Goal: Find specific page/section: Find specific page/section

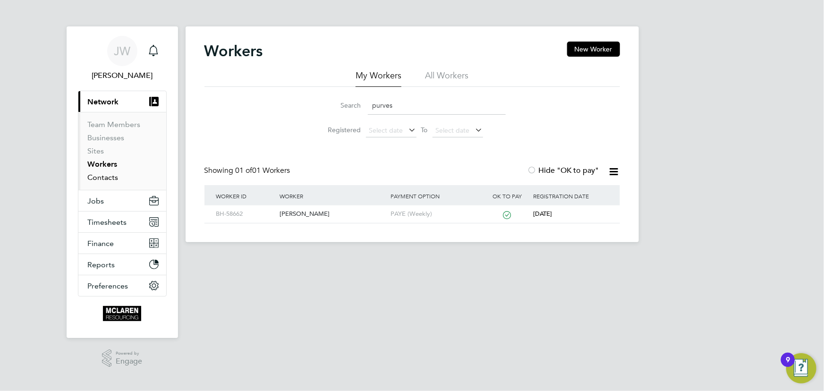
click at [109, 175] on link "Contacts" at bounding box center [103, 177] width 31 height 9
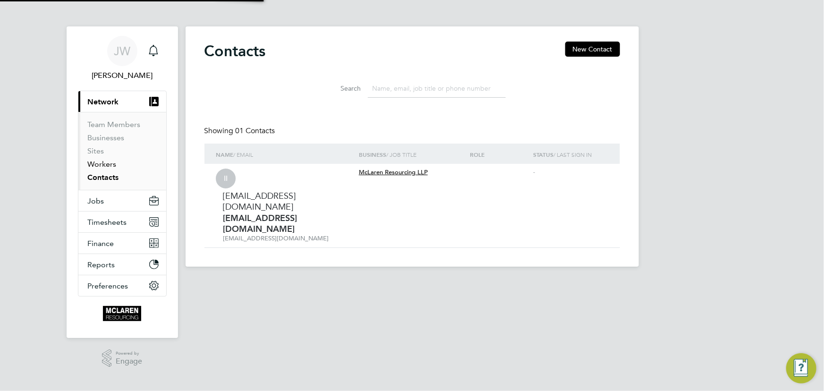
click at [108, 165] on link "Workers" at bounding box center [102, 164] width 29 height 9
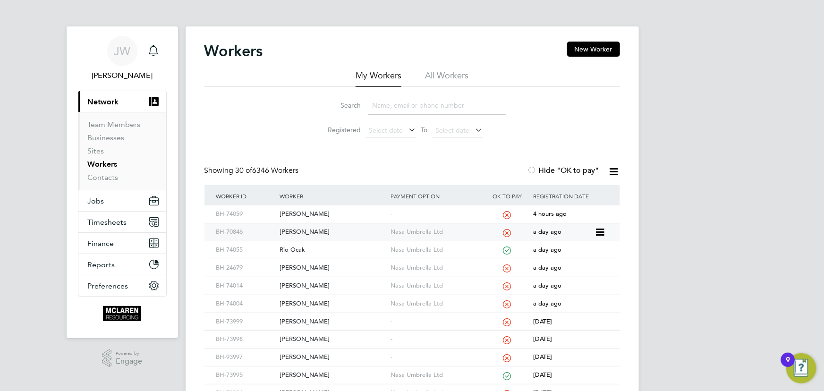
scroll to position [171, 0]
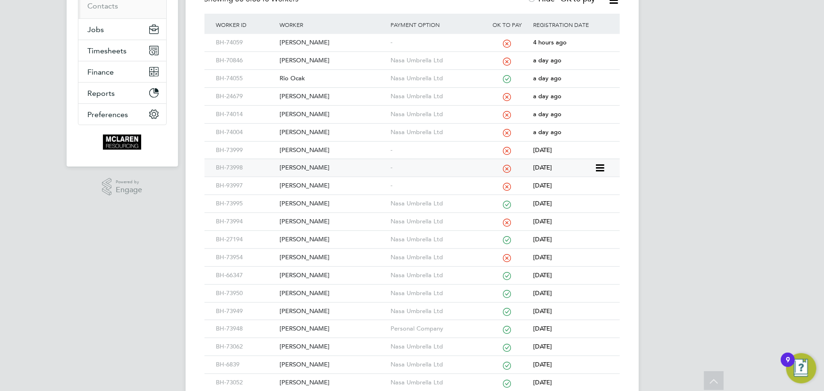
click at [313, 166] on div "James Frost" at bounding box center [332, 167] width 111 height 17
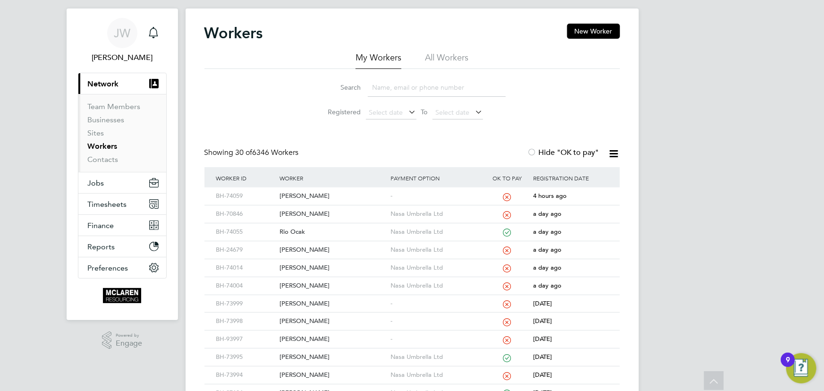
scroll to position [0, 0]
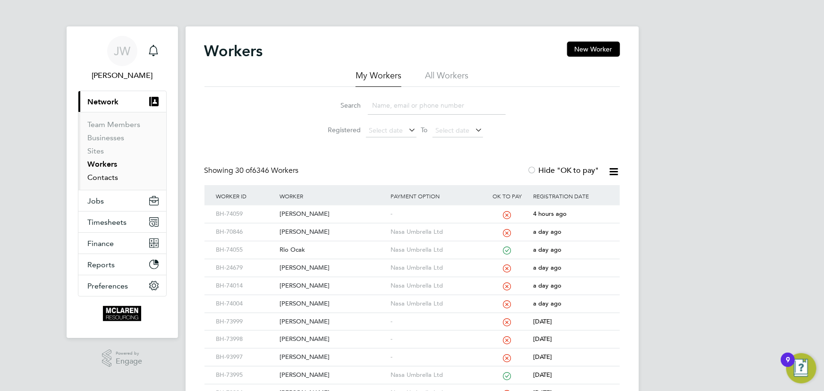
click at [108, 179] on link "Contacts" at bounding box center [103, 177] width 31 height 9
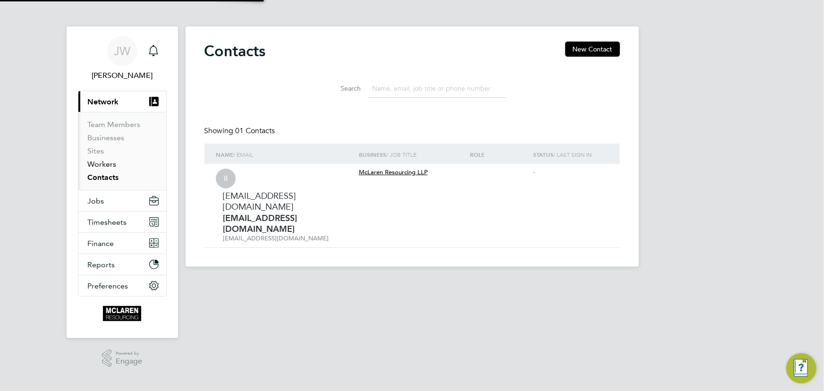
click at [105, 163] on link "Workers" at bounding box center [102, 164] width 29 height 9
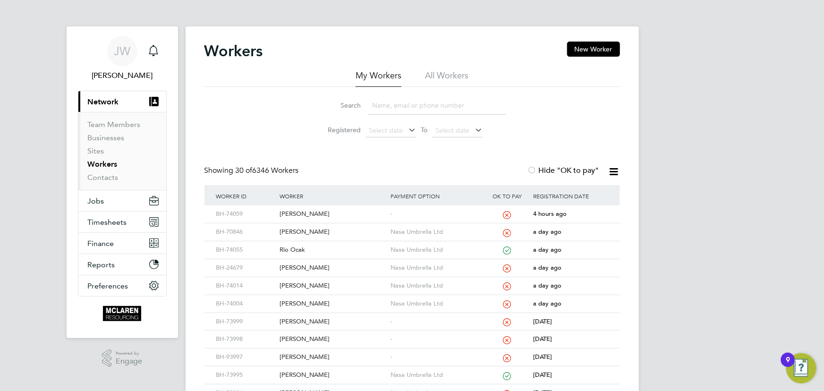
scroll to position [128, 0]
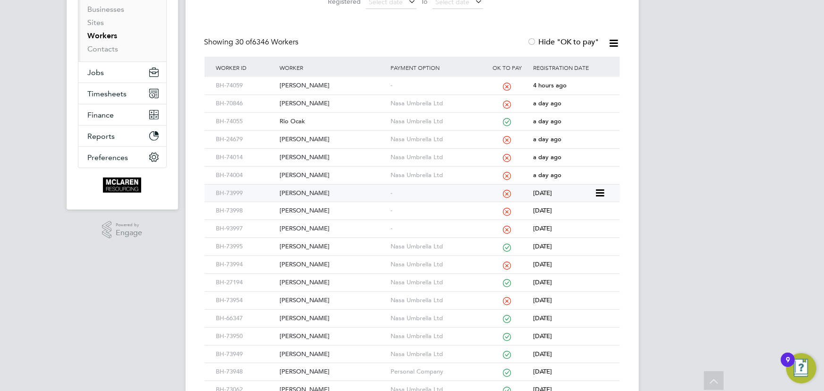
click at [315, 191] on div "Charley Frost" at bounding box center [332, 193] width 111 height 17
click at [299, 223] on div "Paul Kidgell" at bounding box center [332, 228] width 111 height 17
click at [298, 170] on div "Ronald Dickson" at bounding box center [332, 175] width 111 height 17
click at [309, 158] on div "Daniel Mcneill" at bounding box center [332, 157] width 111 height 17
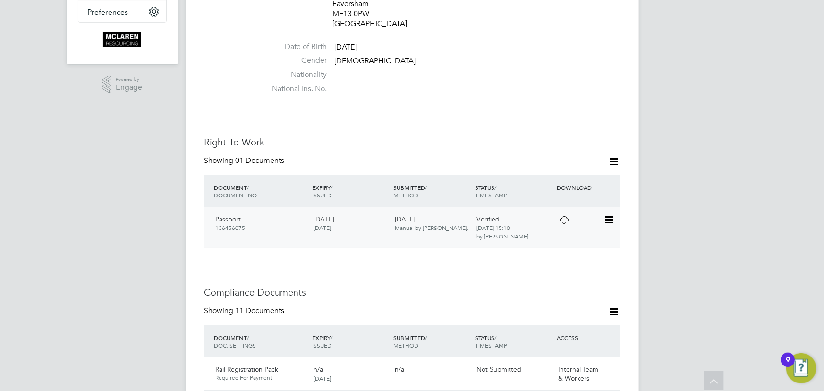
scroll to position [85, 0]
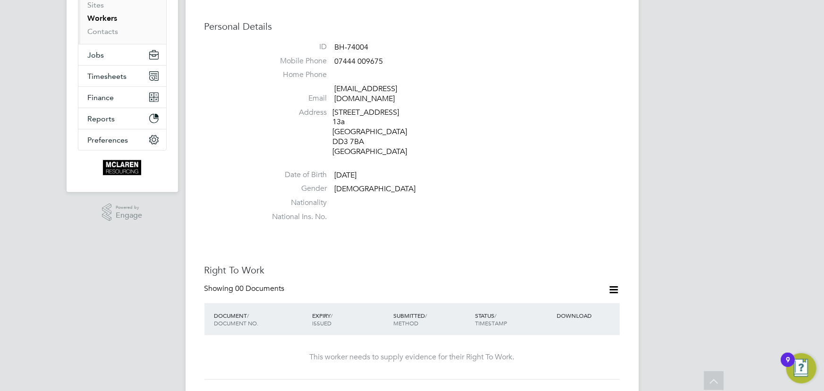
scroll to position [85, 0]
